Goal: Task Accomplishment & Management: Manage account settings

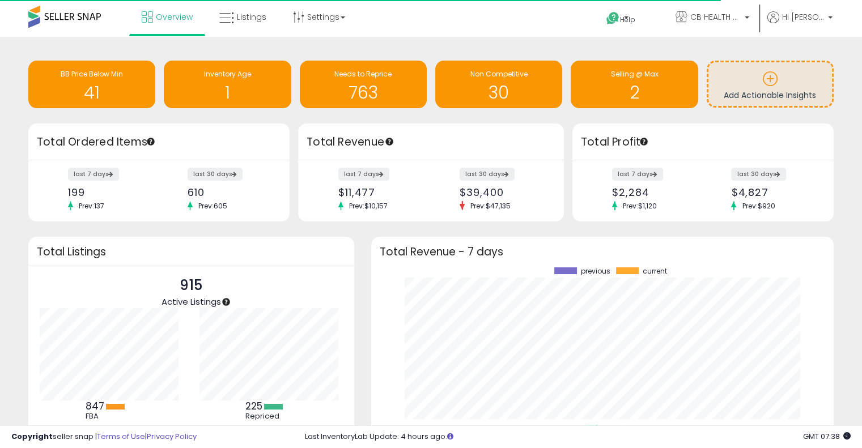
scroll to position [157, 440]
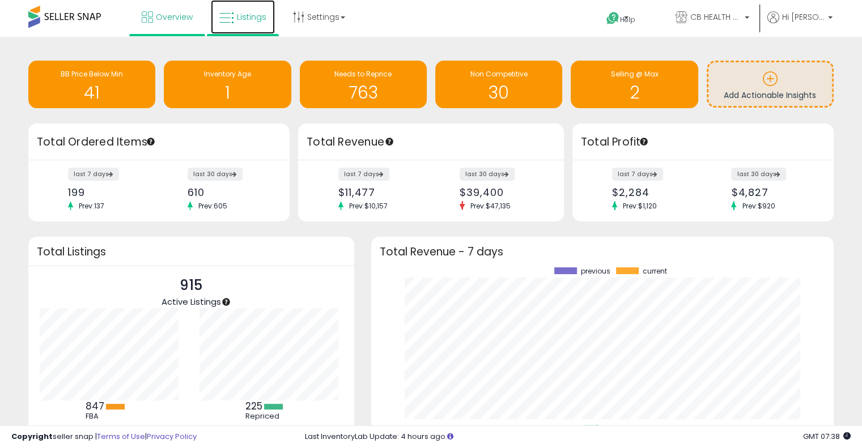
click at [240, 23] on link "Listings" at bounding box center [243, 17] width 64 height 34
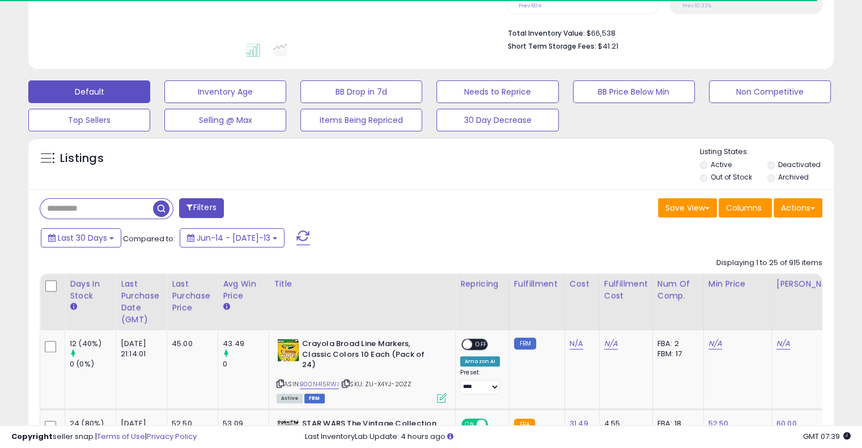
scroll to position [278, 0]
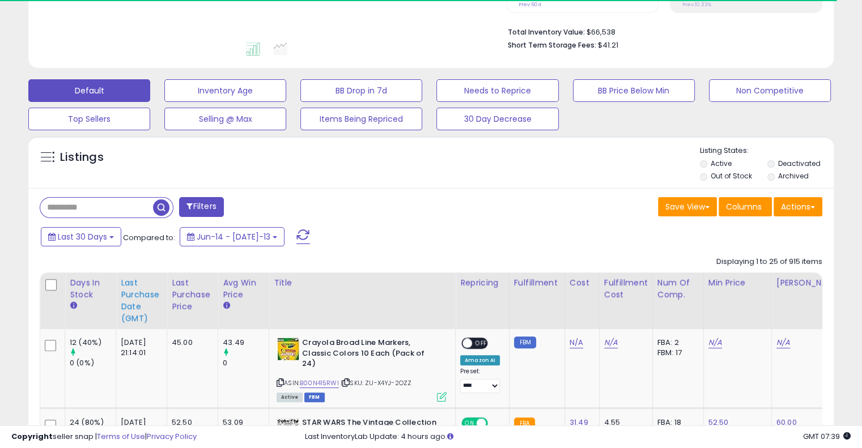
click at [129, 299] on div "Last Purchase Date (GMT)" at bounding box center [141, 301] width 41 height 48
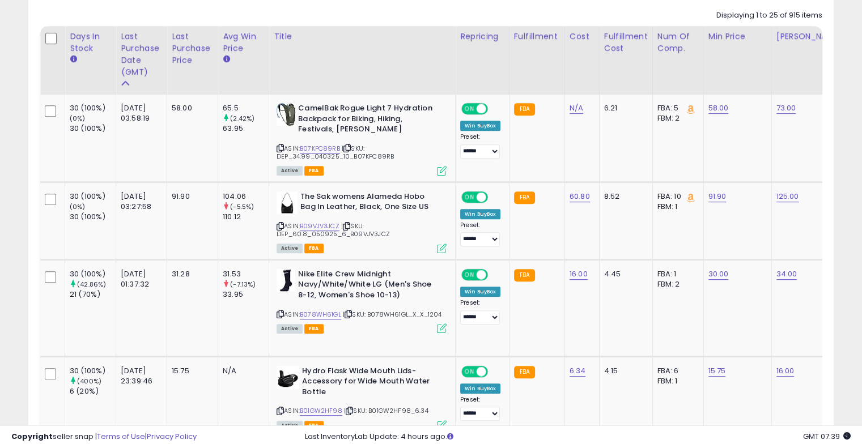
scroll to position [523, 0]
click at [329, 228] on link "B09VJV3JCZ" at bounding box center [320, 227] width 40 height 10
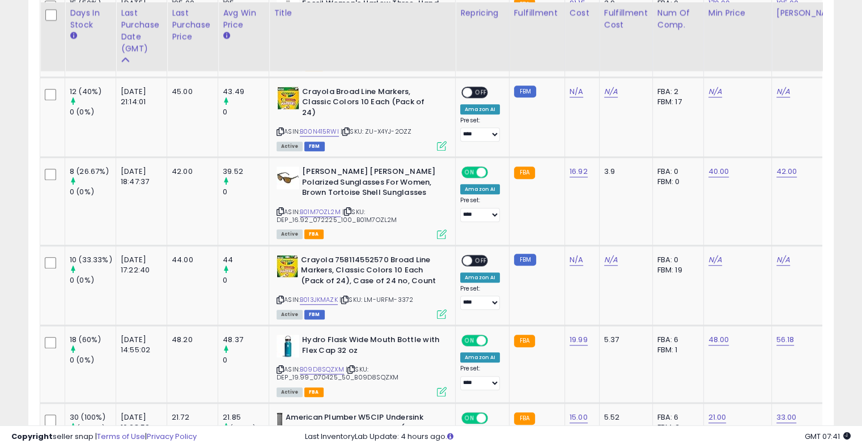
scroll to position [976, 0]
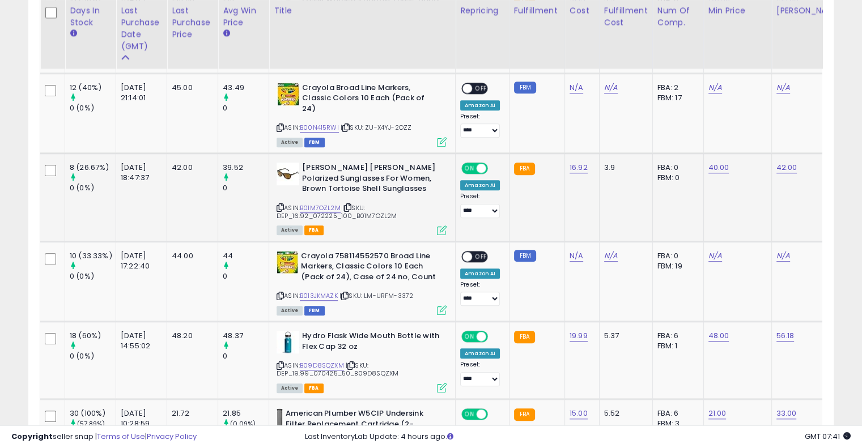
click at [325, 203] on span "| SKU: DEP_16.92_072225_100_B01M7OZL2M" at bounding box center [336, 211] width 120 height 17
click at [326, 203] on link "B01M7OZL2M" at bounding box center [320, 208] width 41 height 10
